Goal: Task Accomplishment & Management: Complete application form

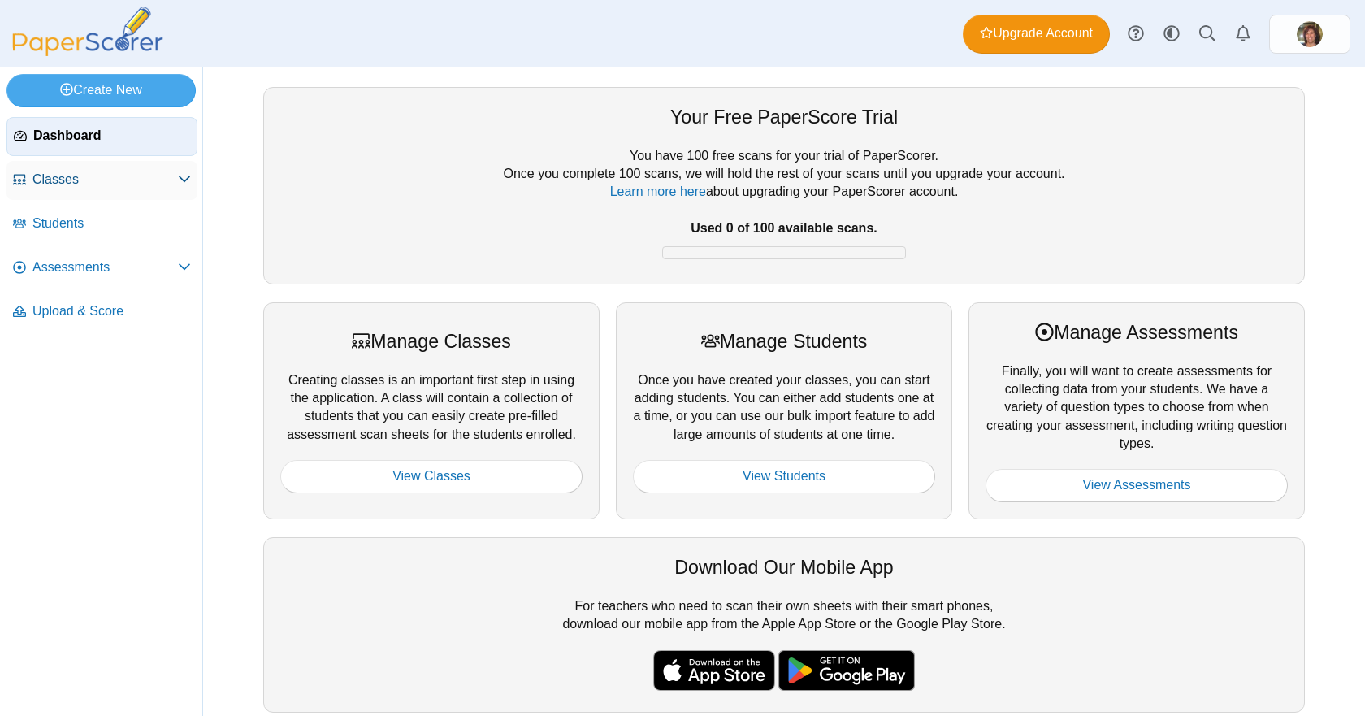
click at [54, 177] on span "Classes" at bounding box center [105, 180] width 145 height 18
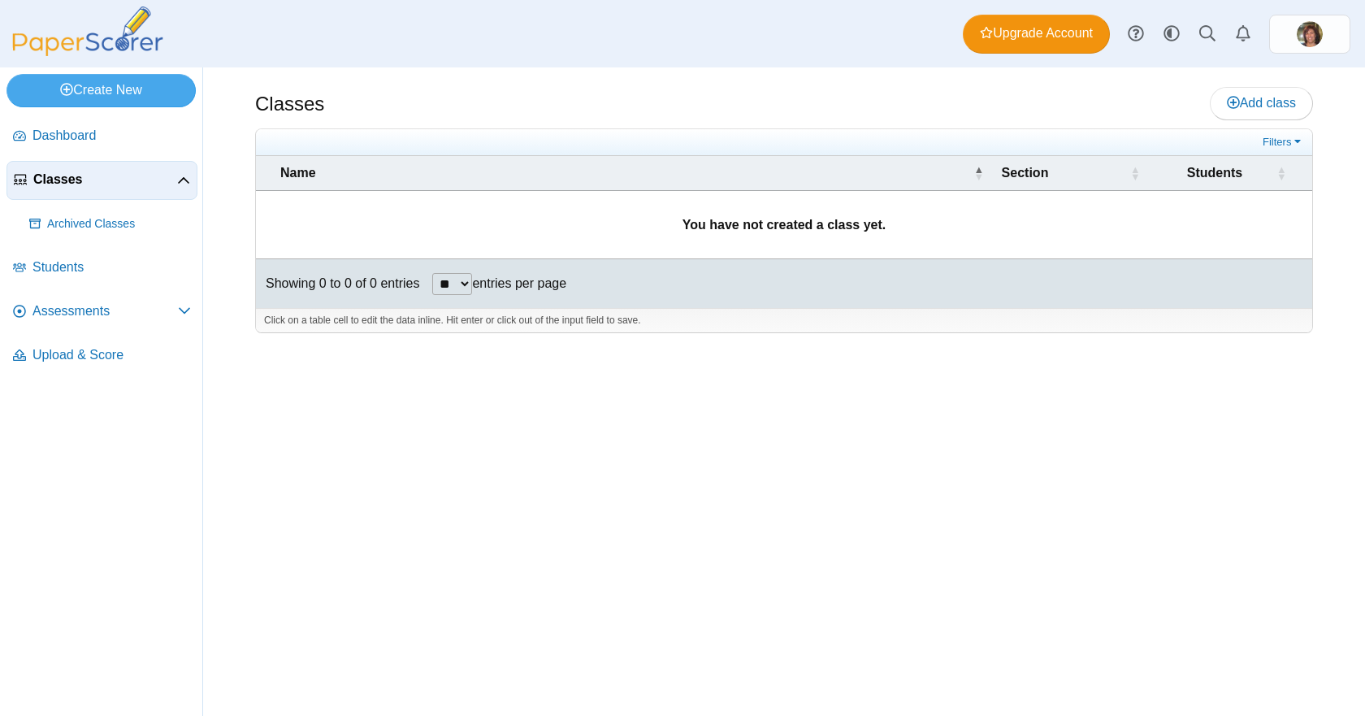
click at [54, 177] on span "Classes" at bounding box center [105, 180] width 144 height 18
click at [66, 266] on span "Students" at bounding box center [112, 267] width 158 height 18
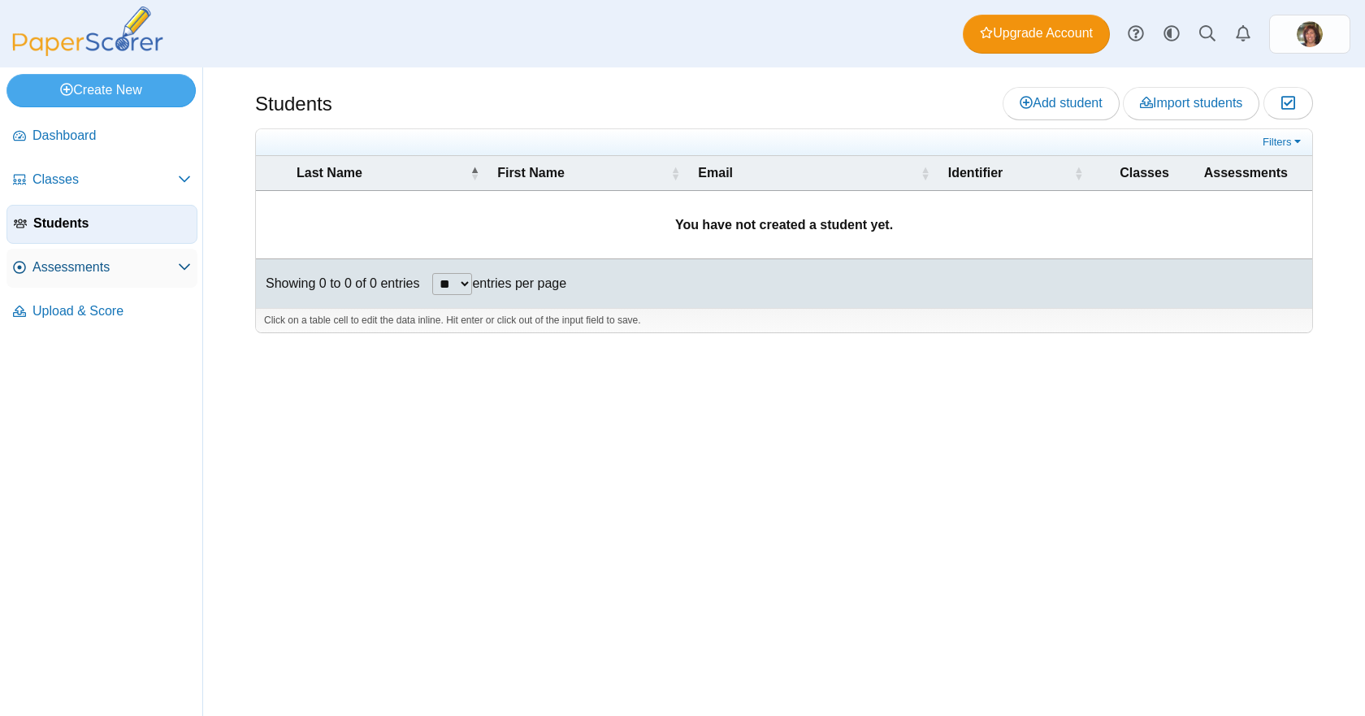
click at [45, 265] on span "Assessments" at bounding box center [105, 267] width 145 height 18
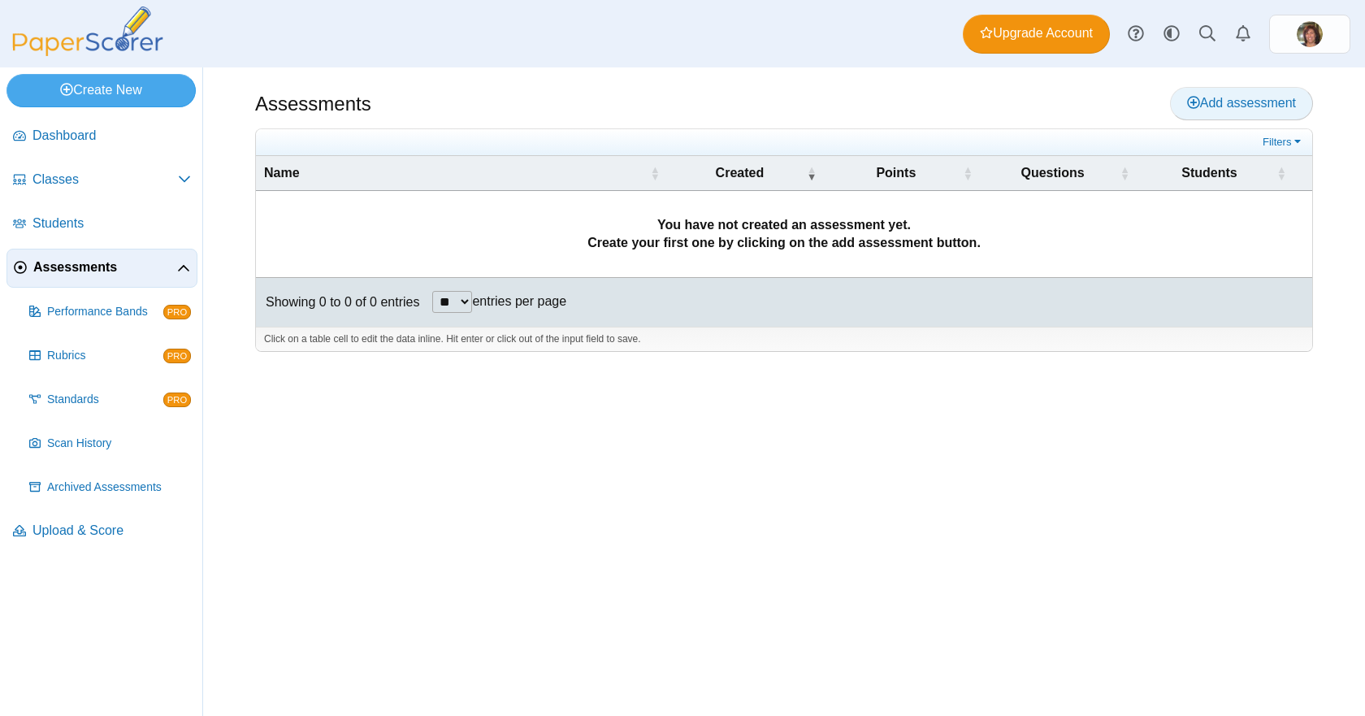
click at [1243, 102] on span "Add assessment" at bounding box center [1241, 103] width 109 height 14
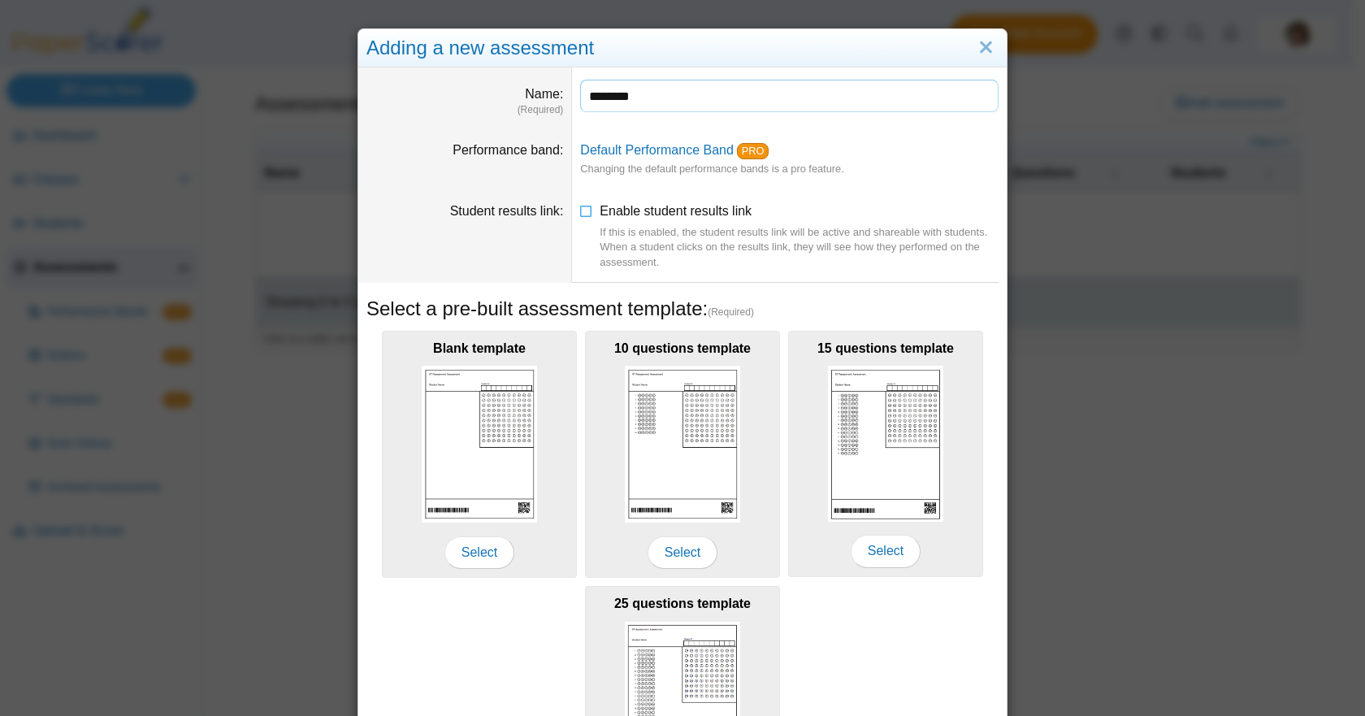
type input "********"
click at [948, 171] on dd "Default Performance Band PRO Changing the default performance bands is a pro fe…" at bounding box center [789, 159] width 435 height 61
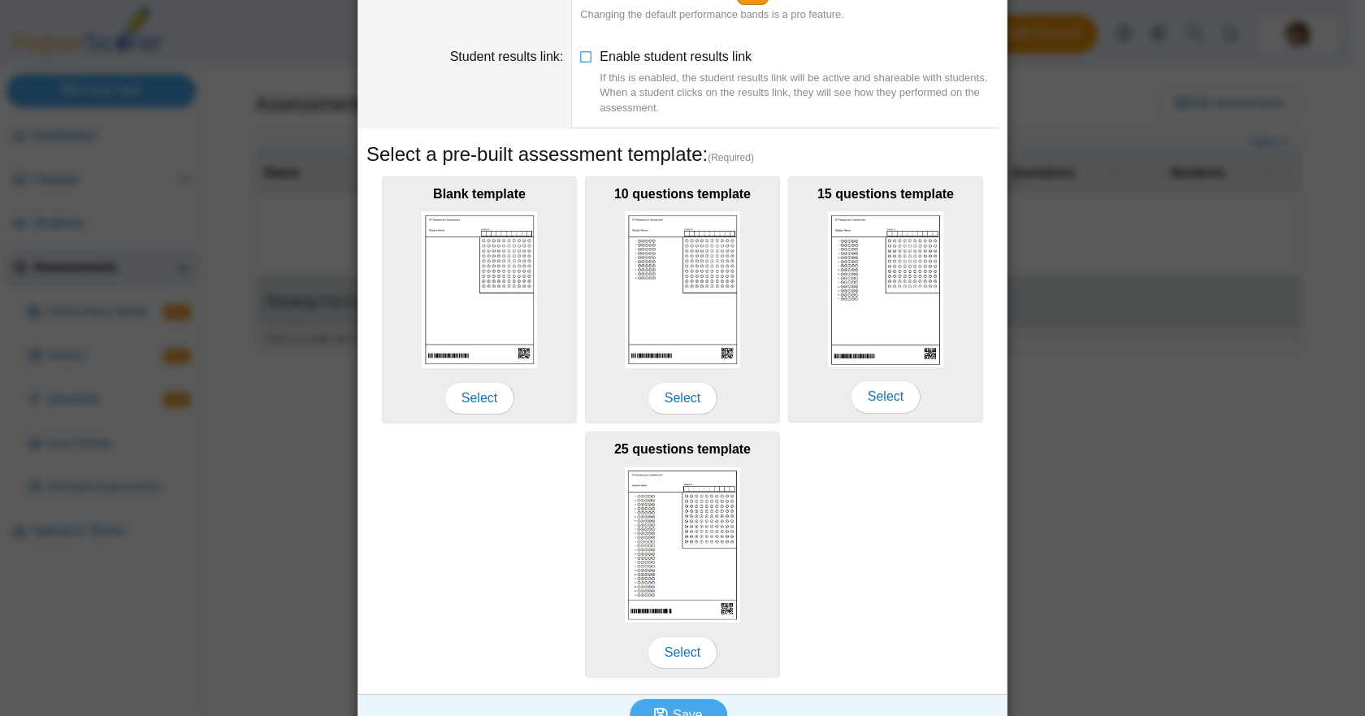
scroll to position [182, 0]
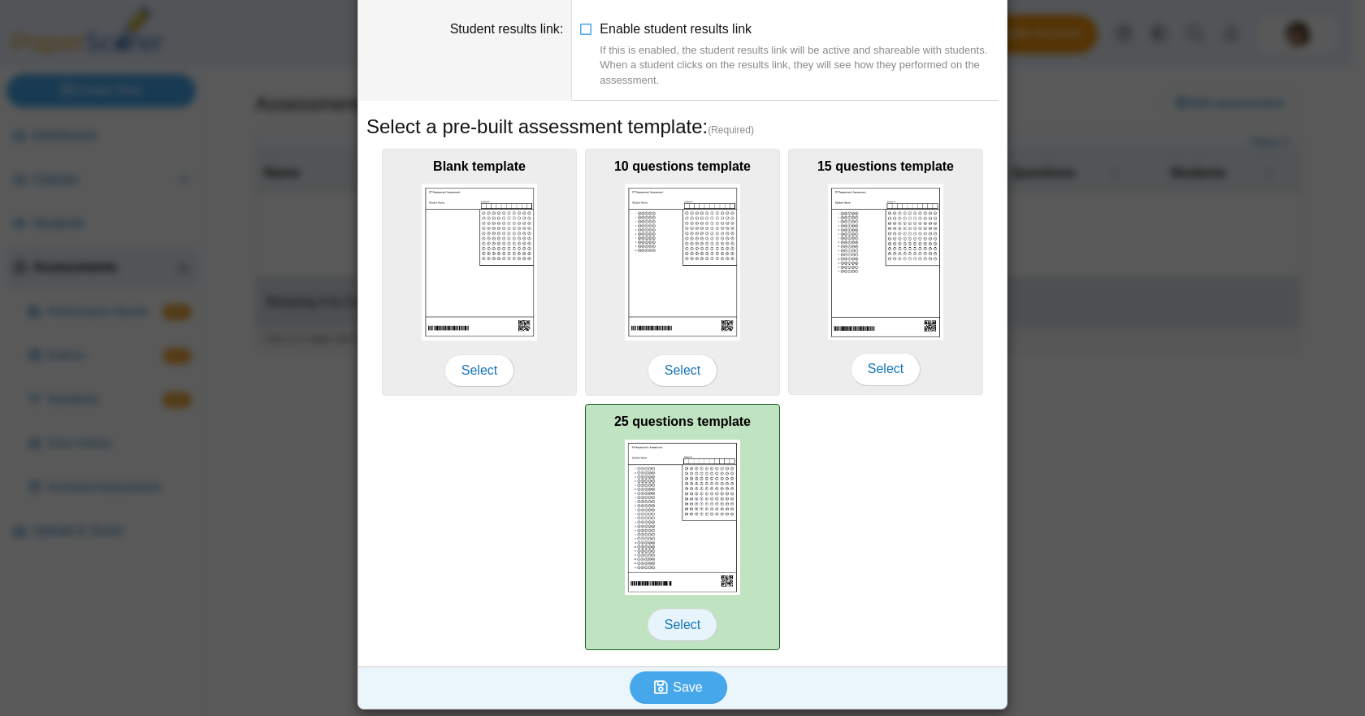
click at [671, 621] on span "Select" at bounding box center [683, 625] width 70 height 33
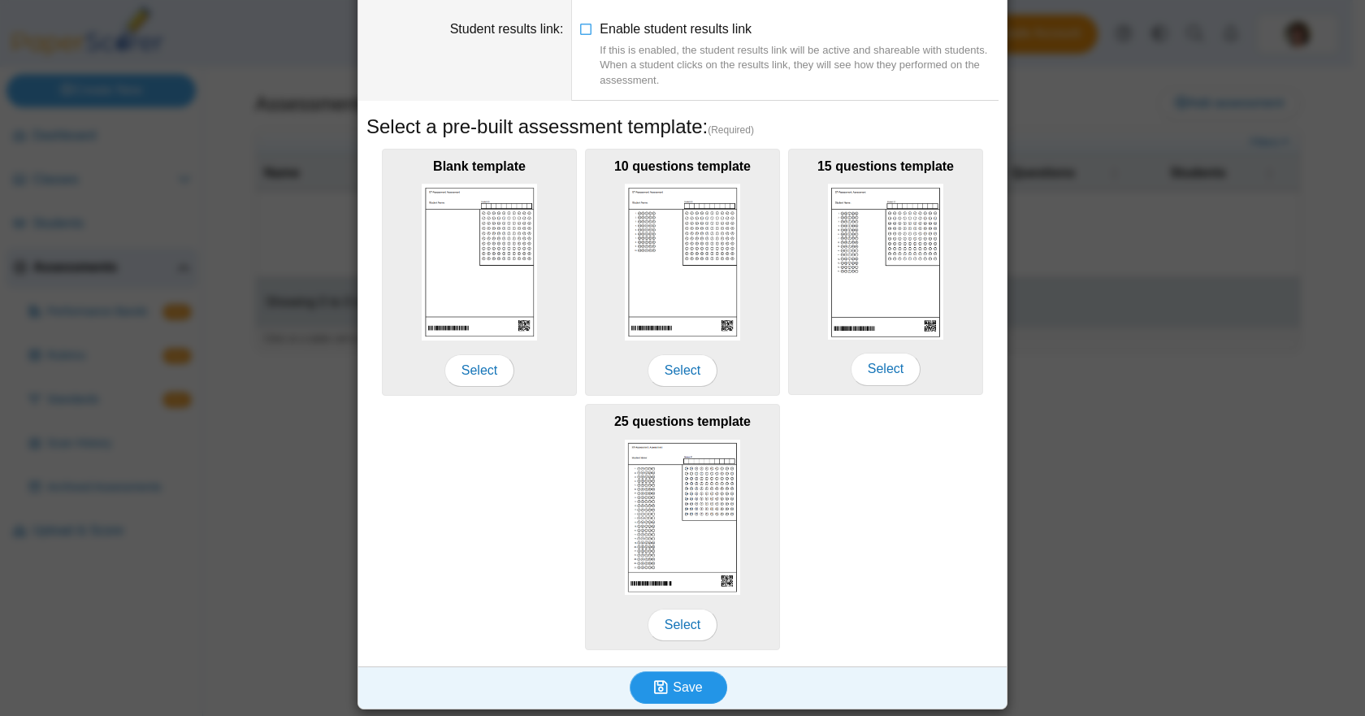
click at [696, 680] on button "Save" at bounding box center [679, 687] width 98 height 33
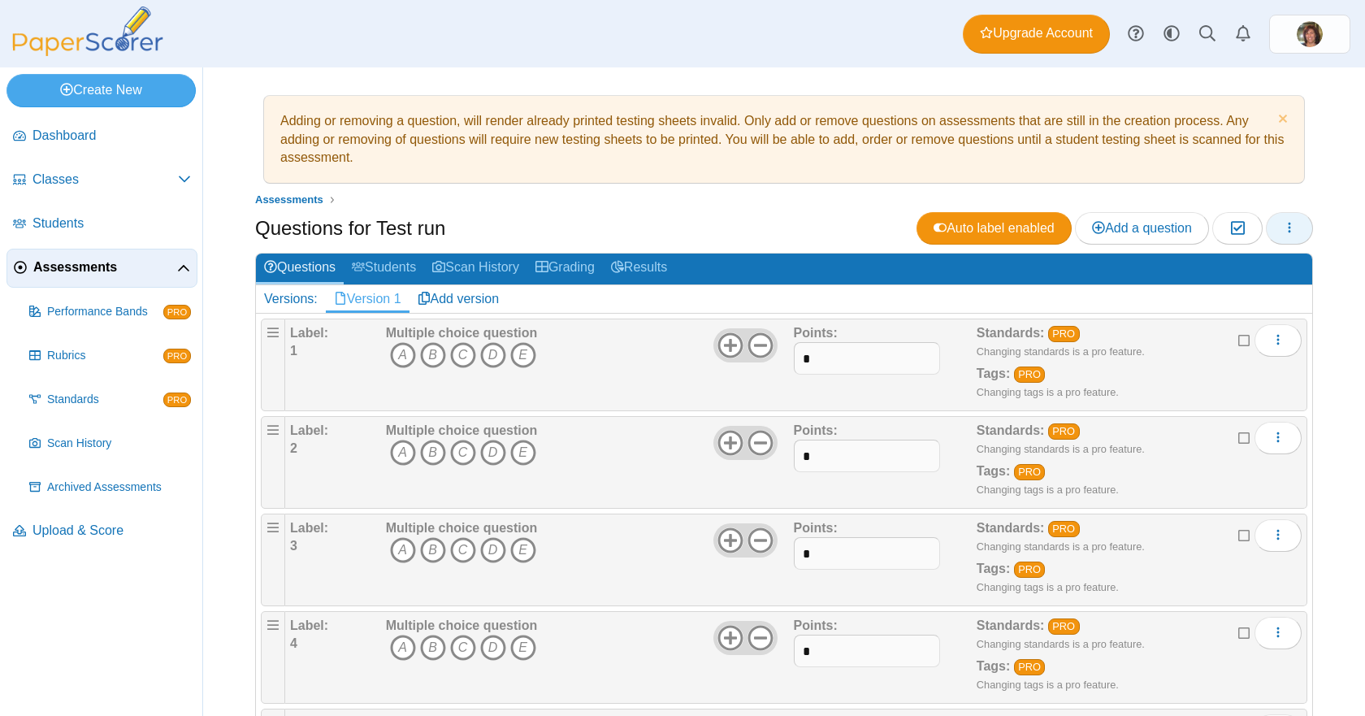
click at [1283, 225] on icon "button" at bounding box center [1289, 227] width 13 height 13
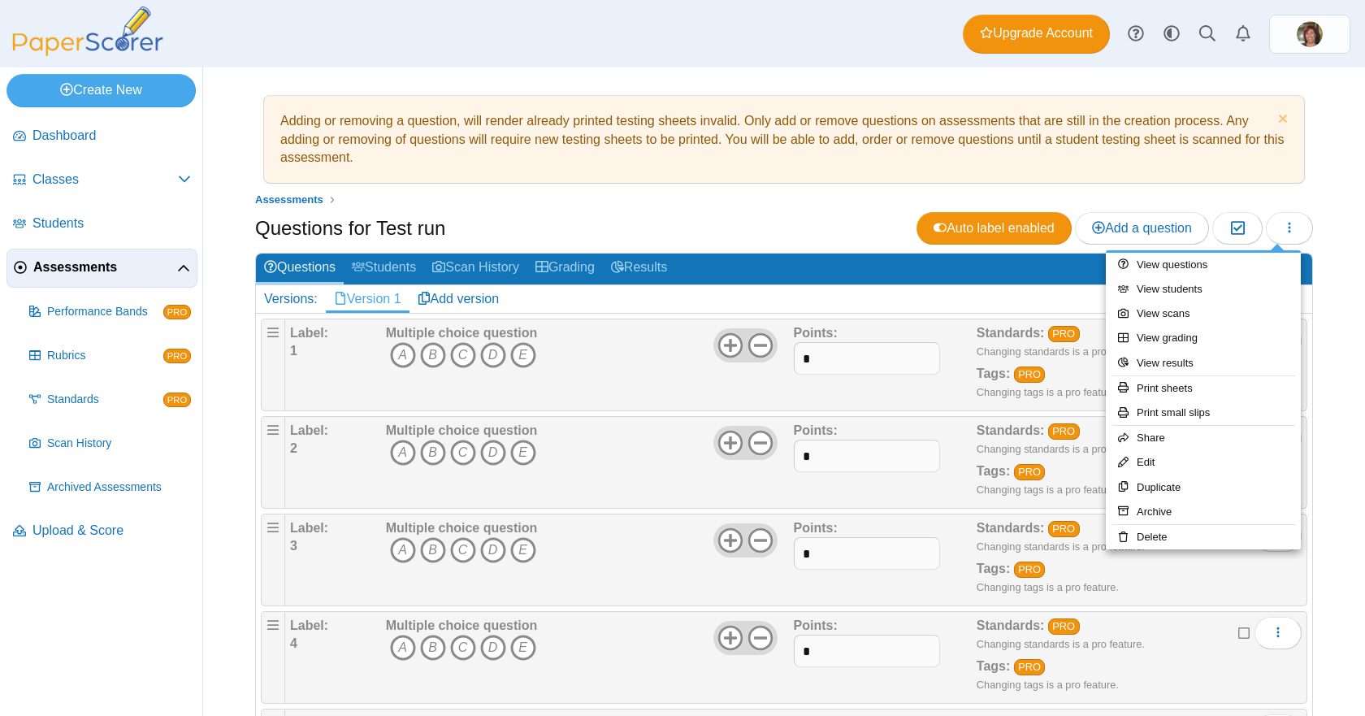
click at [1298, 180] on ul "Adding or removing a question, will render already printed testing sheets inval…" at bounding box center [784, 139] width 1058 height 89
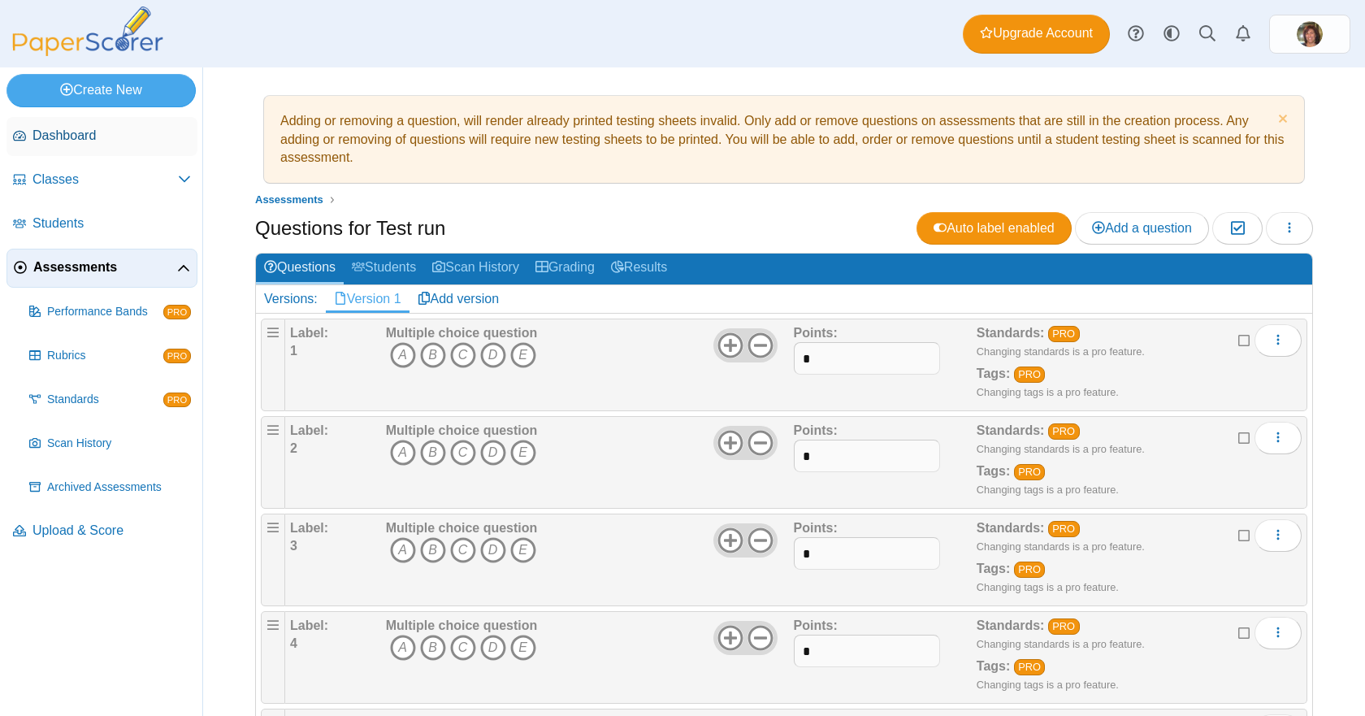
click at [98, 132] on span "Dashboard" at bounding box center [112, 136] width 158 height 18
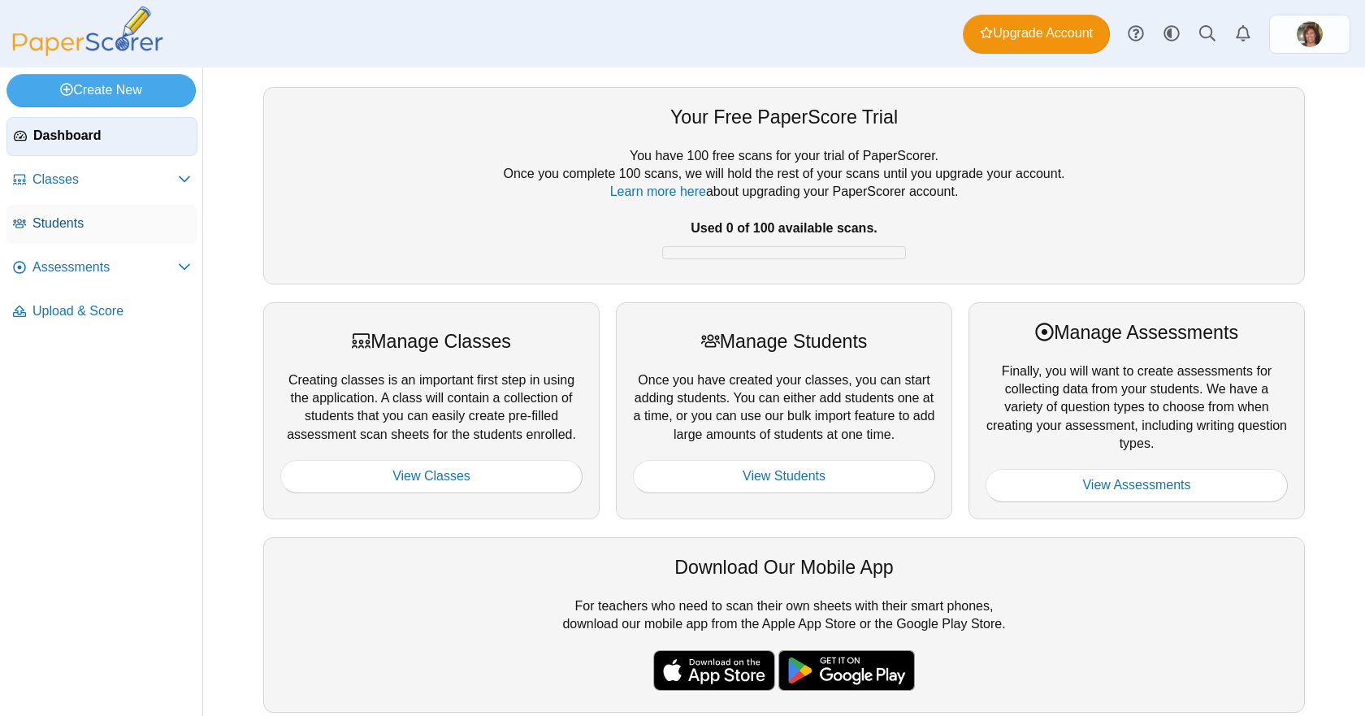
click at [55, 215] on span "Students" at bounding box center [112, 224] width 158 height 18
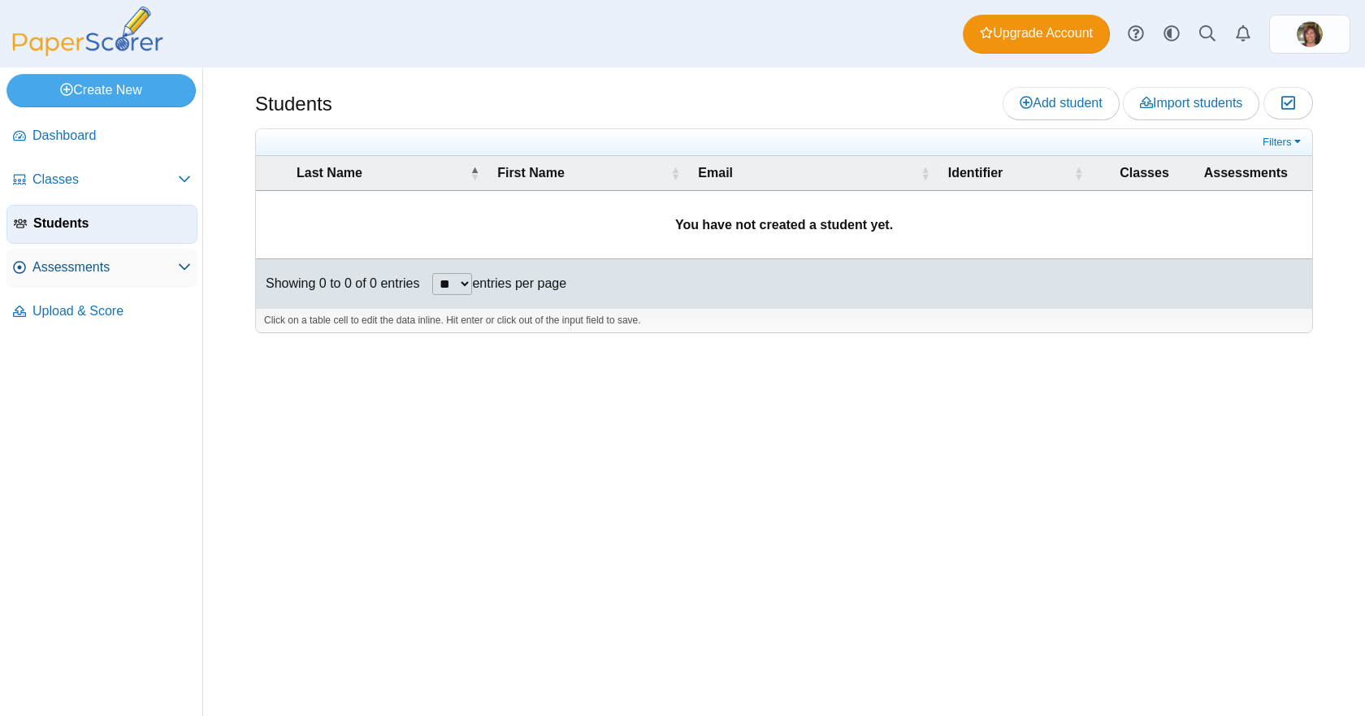
click at [61, 264] on span "Assessments" at bounding box center [105, 267] width 145 height 18
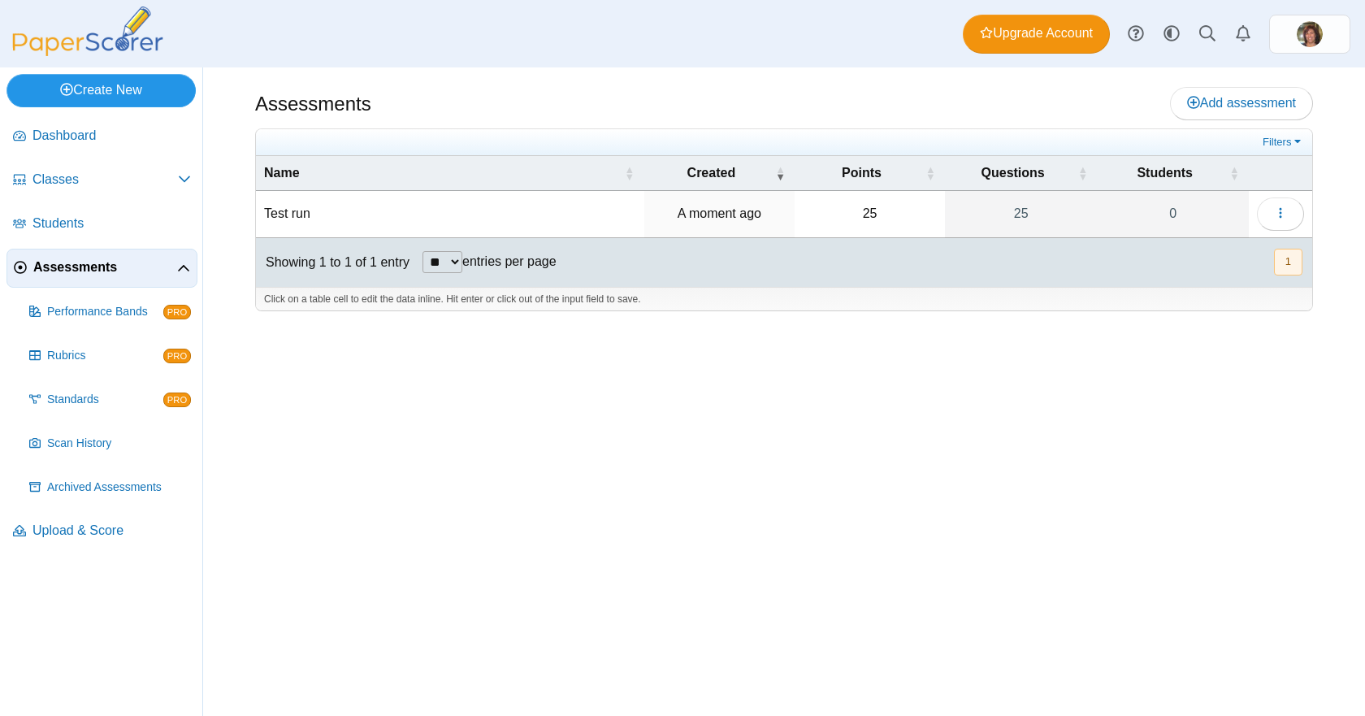
click at [106, 89] on link "Create New" at bounding box center [101, 90] width 189 height 33
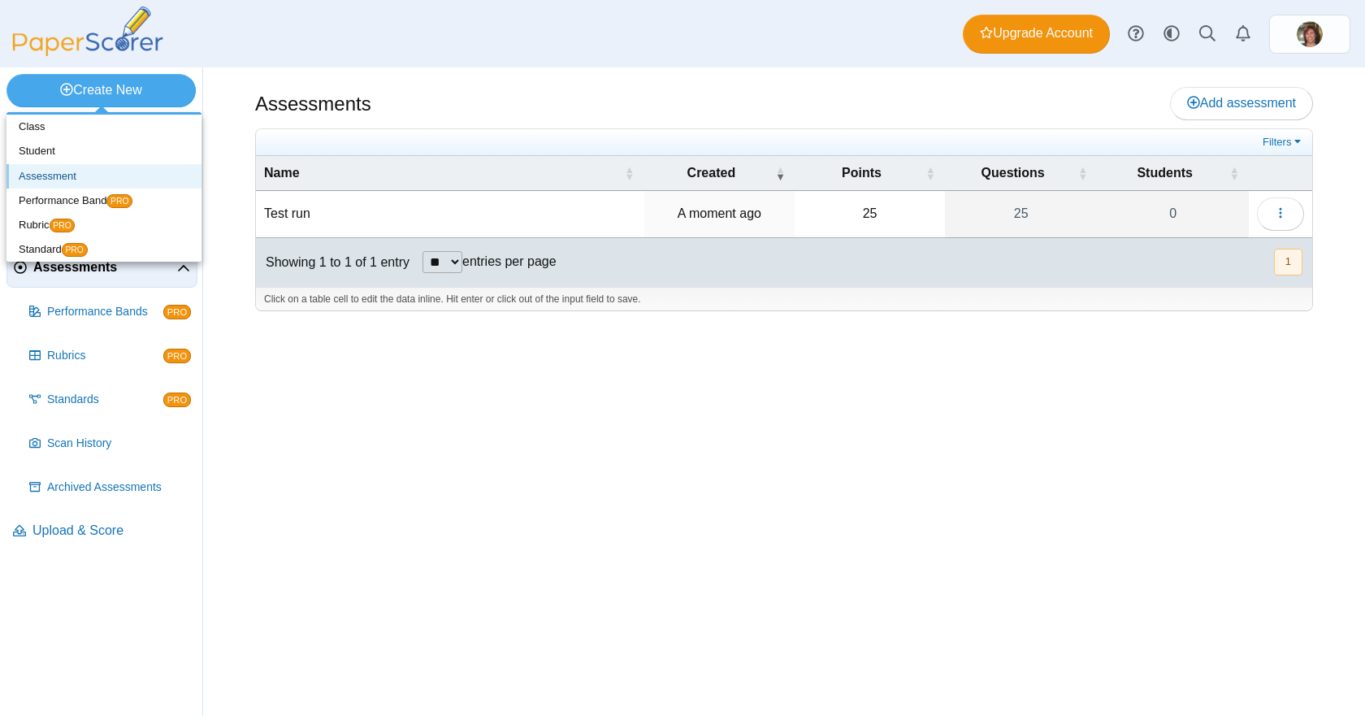
click at [38, 172] on link "Assessment" at bounding box center [104, 176] width 195 height 24
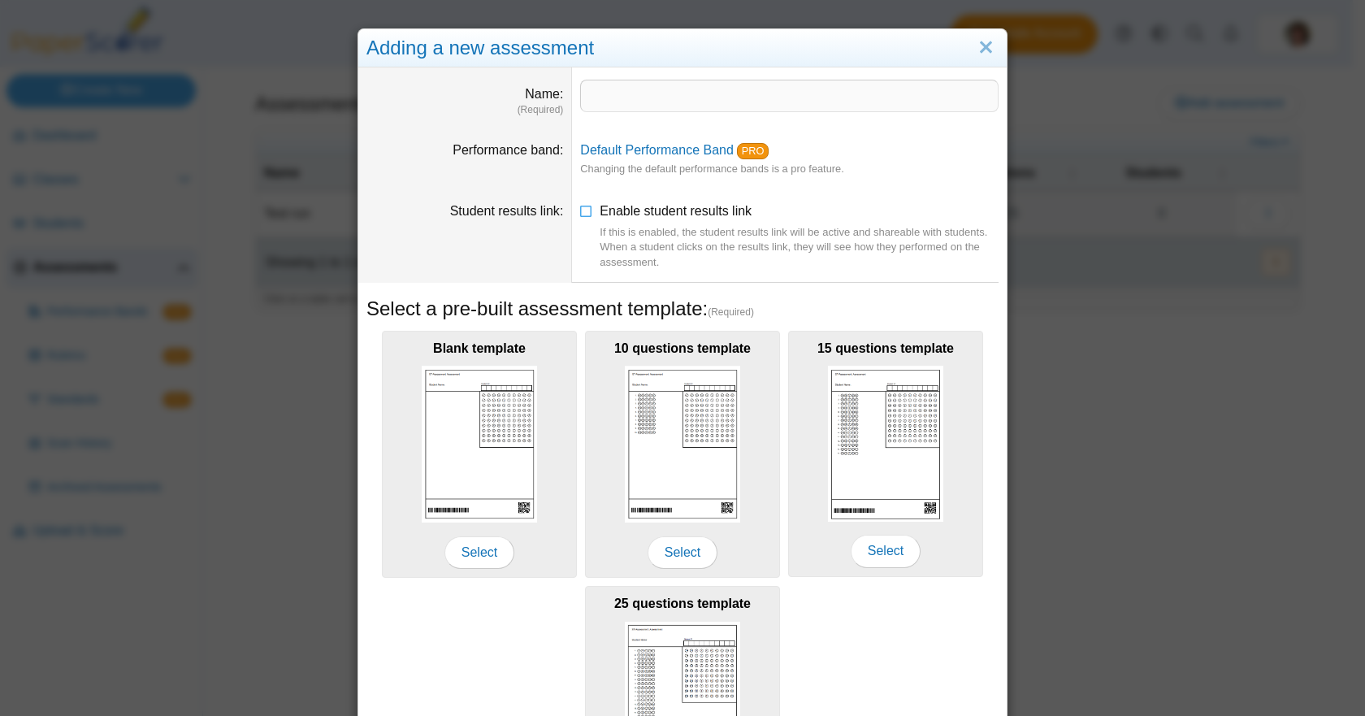
click at [994, 147] on dd "Default Performance Band PRO Changing the default performance bands is a pro fe…" at bounding box center [789, 159] width 435 height 61
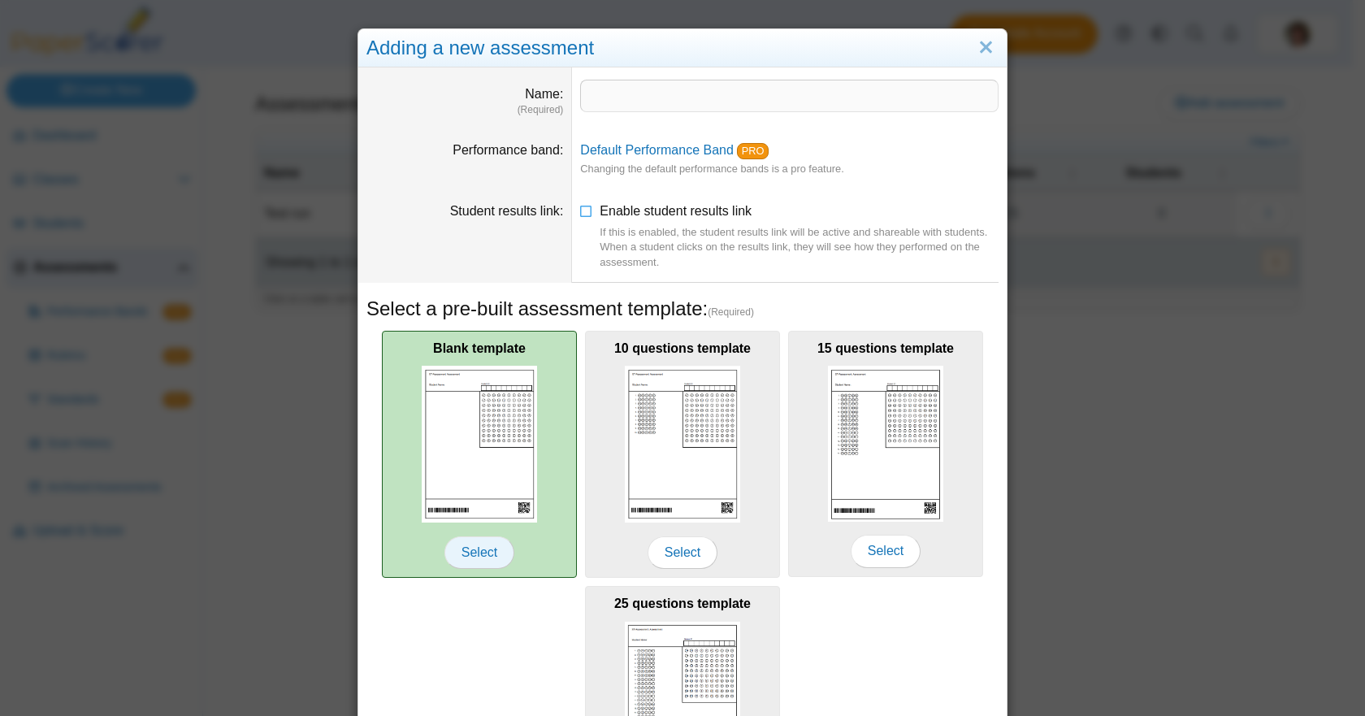
click at [477, 554] on span "Select" at bounding box center [480, 552] width 70 height 33
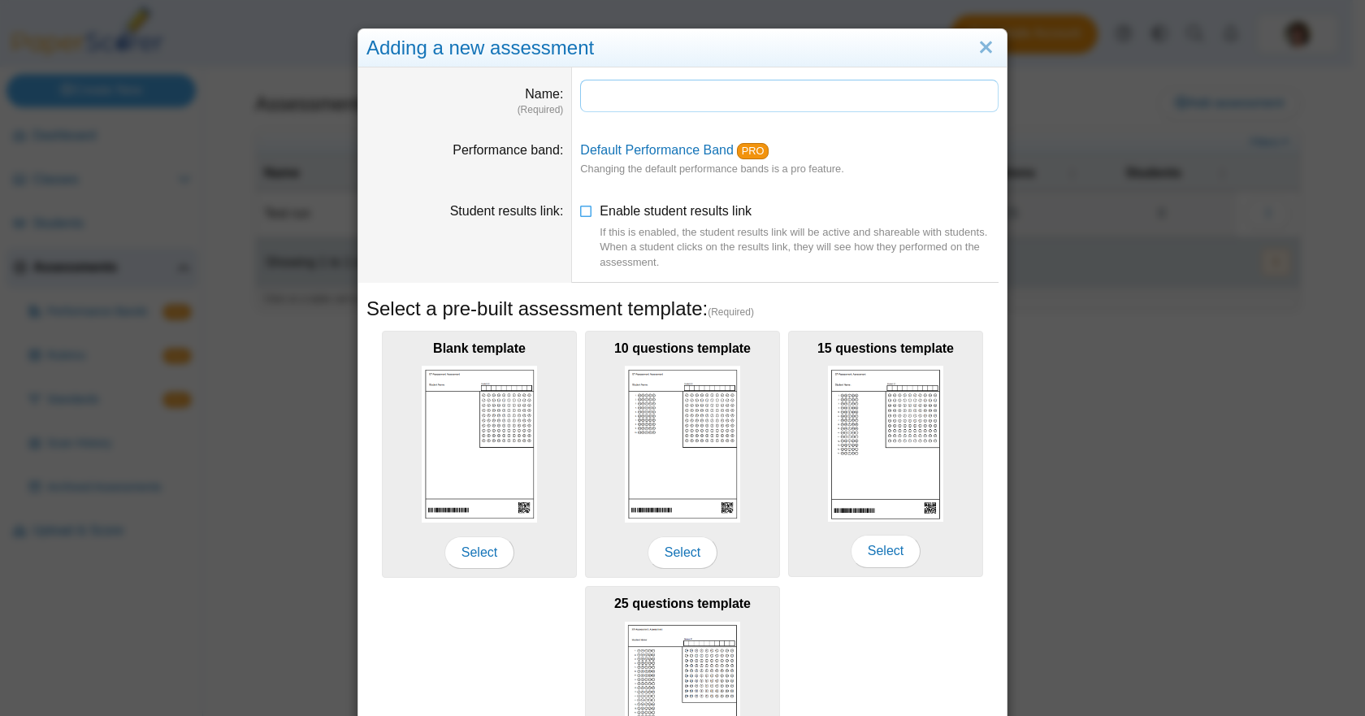
click at [635, 97] on input "Name" at bounding box center [789, 96] width 419 height 33
type input "**********"
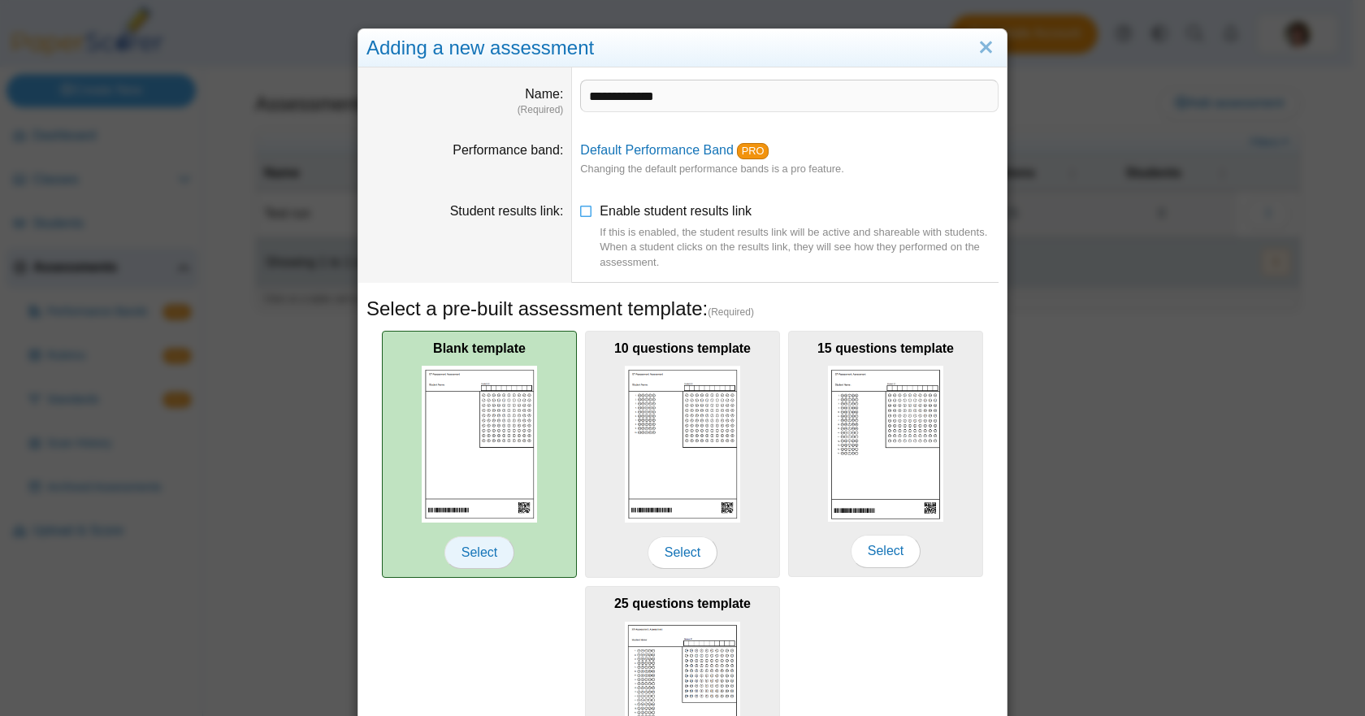
click at [475, 553] on span "Select" at bounding box center [480, 552] width 70 height 33
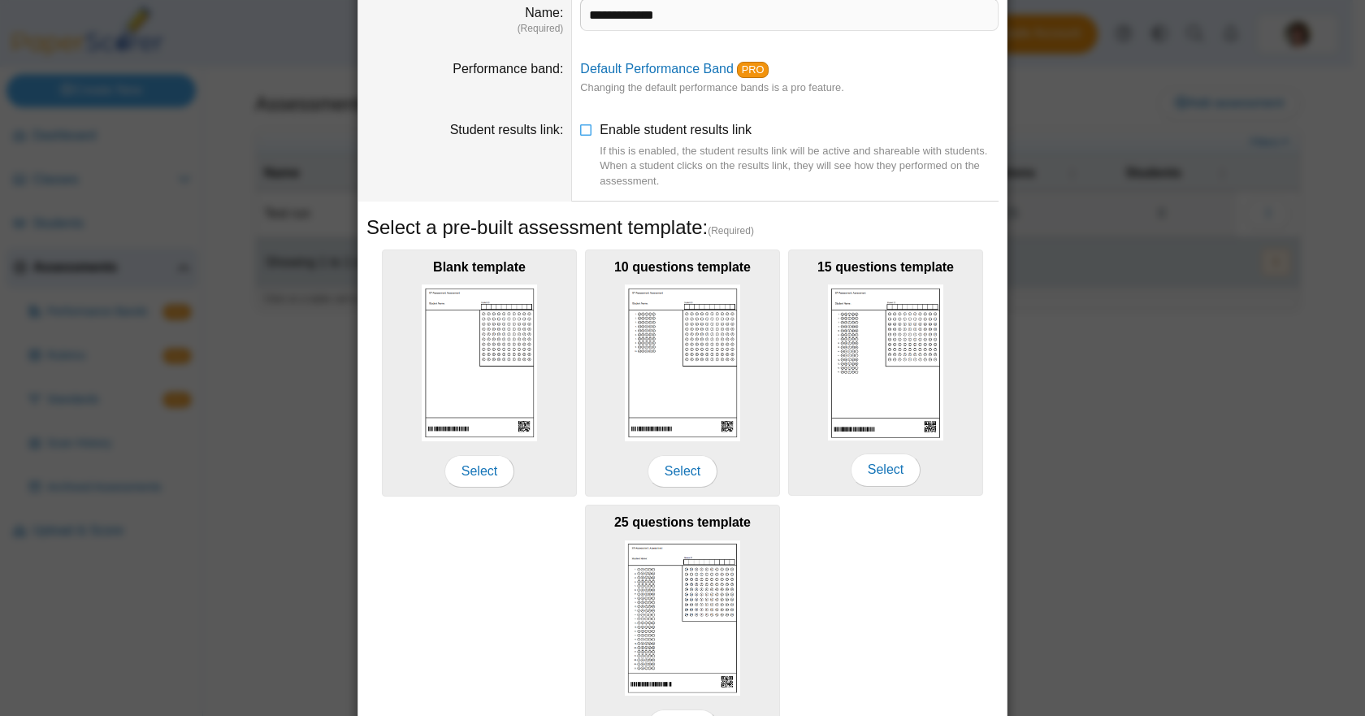
scroll to position [182, 0]
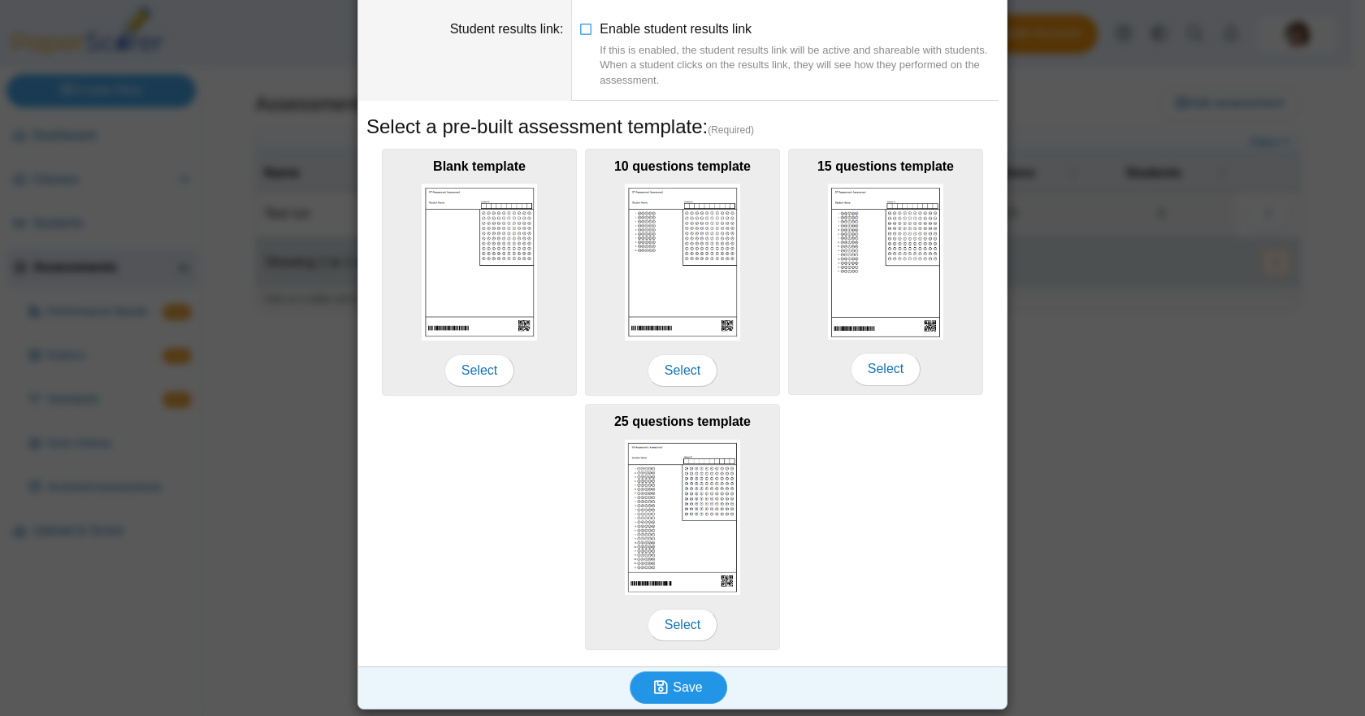
click at [663, 688] on use "submit" at bounding box center [661, 687] width 14 height 14
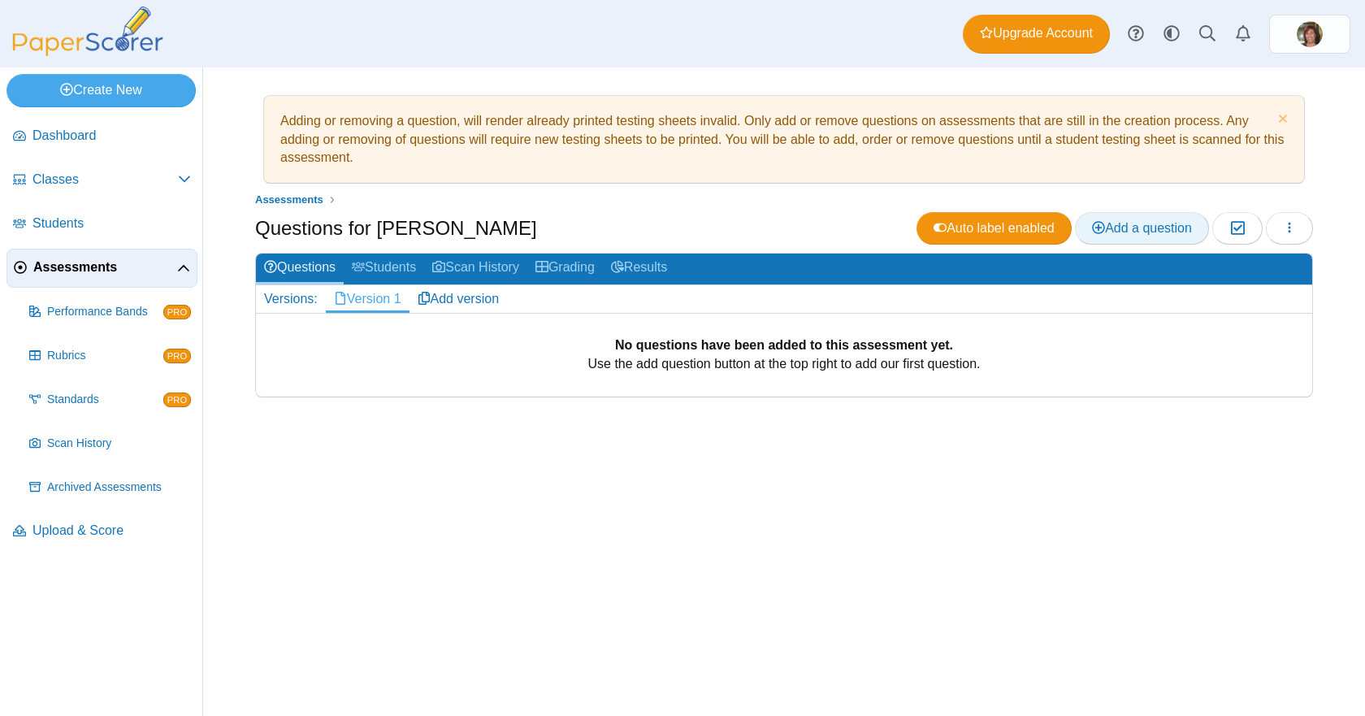
click at [1126, 221] on span "Add a question" at bounding box center [1142, 228] width 100 height 14
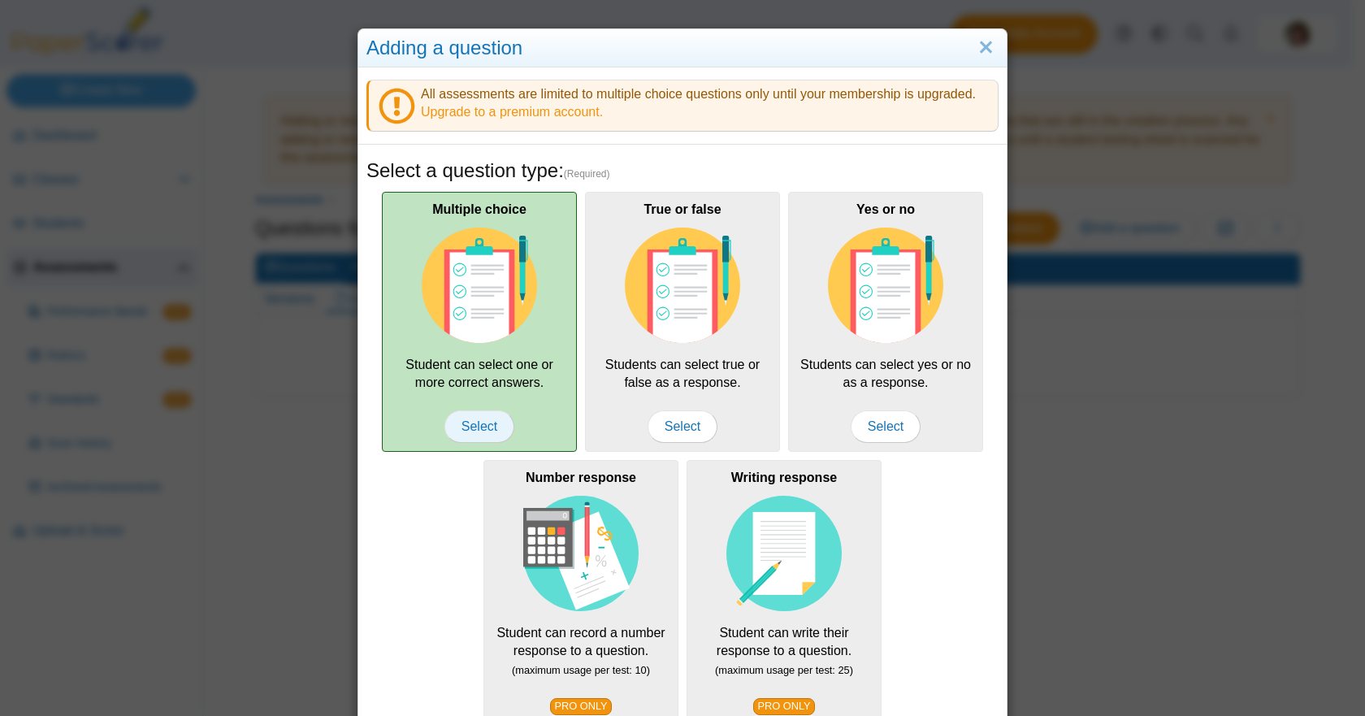
click at [472, 426] on span "Select" at bounding box center [480, 426] width 70 height 33
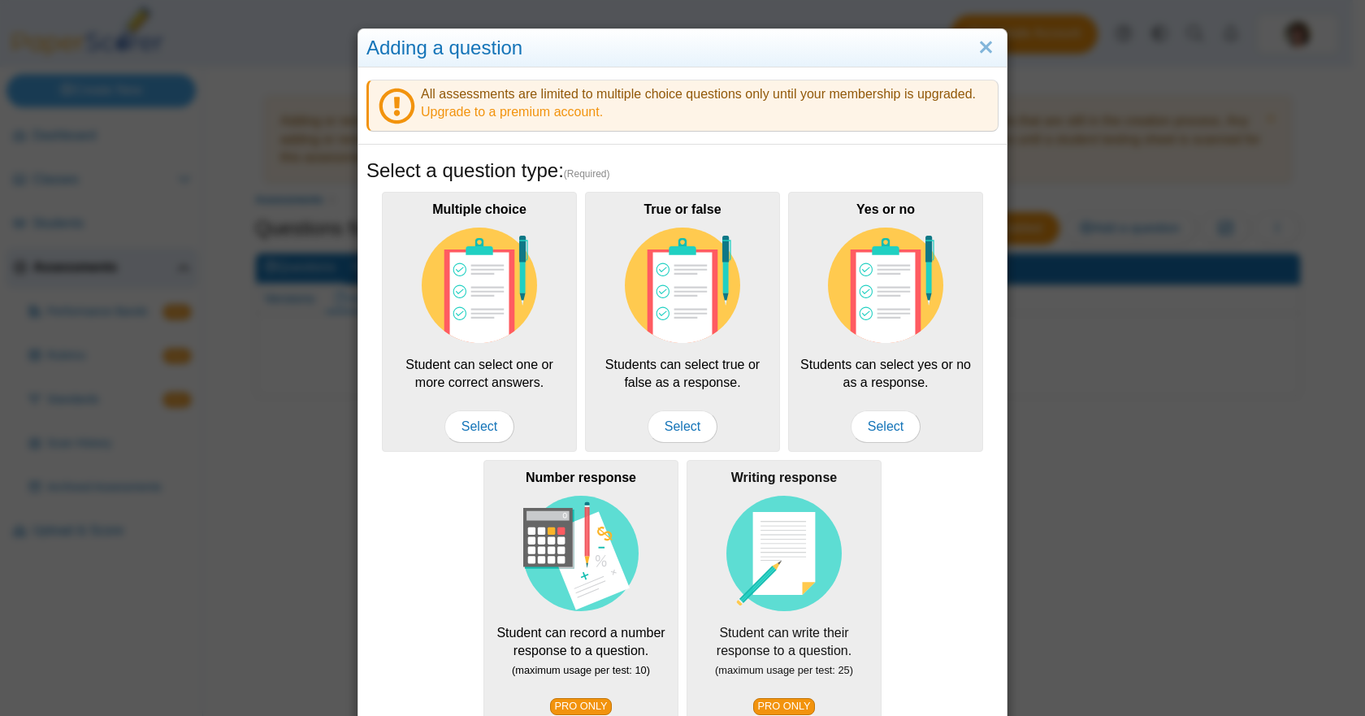
scroll to position [199, 0]
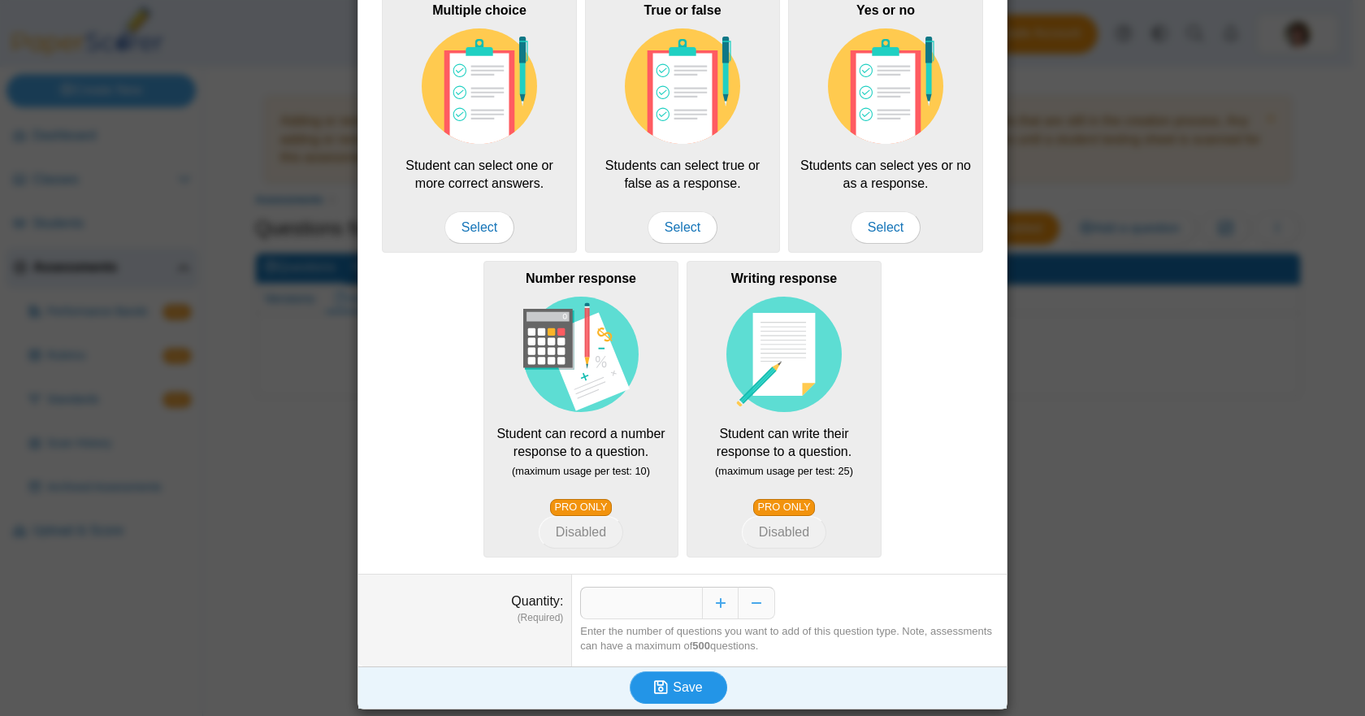
click at [673, 680] on span "Save" at bounding box center [687, 687] width 29 height 14
